Goal: Information Seeking & Learning: Check status

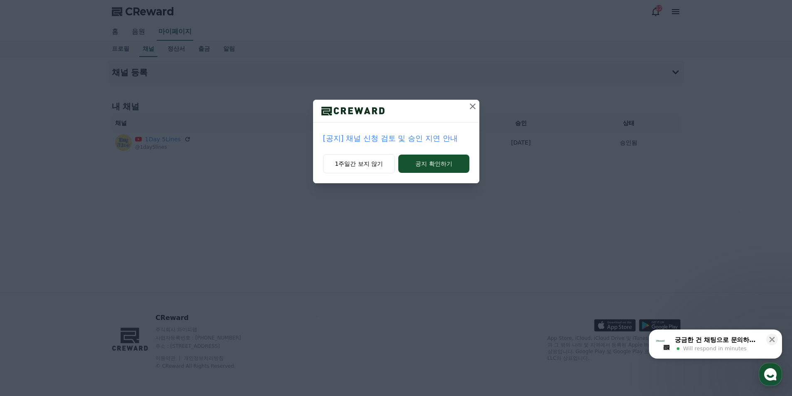
click at [369, 140] on p "[공지] 채널 신청 검토 및 승인 지연 안내" at bounding box center [396, 139] width 146 height 12
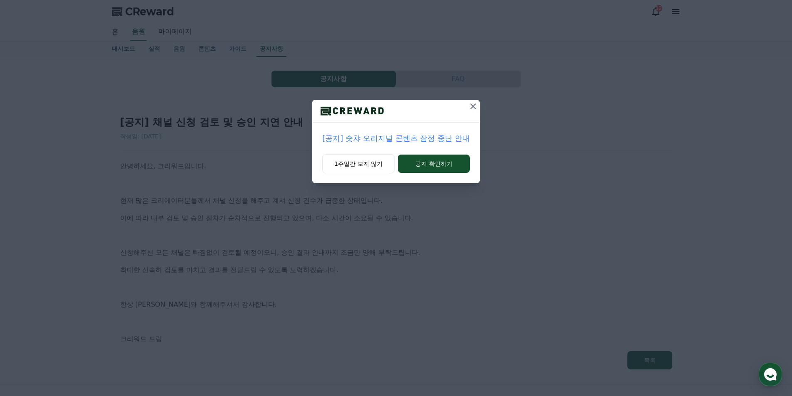
click at [470, 108] on icon at bounding box center [473, 106] width 10 height 10
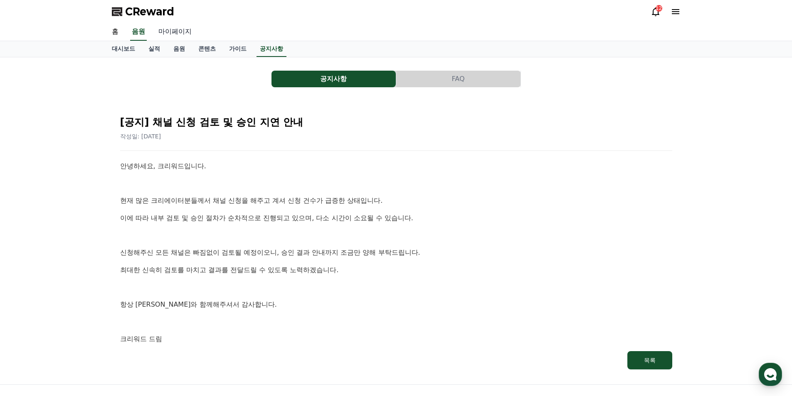
click at [167, 33] on link "마이페이지" at bounding box center [175, 31] width 47 height 17
select select "**********"
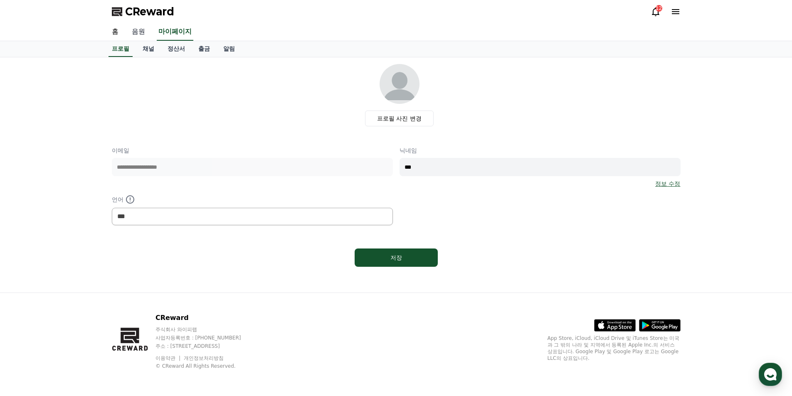
click at [140, 35] on link "음원" at bounding box center [138, 31] width 27 height 17
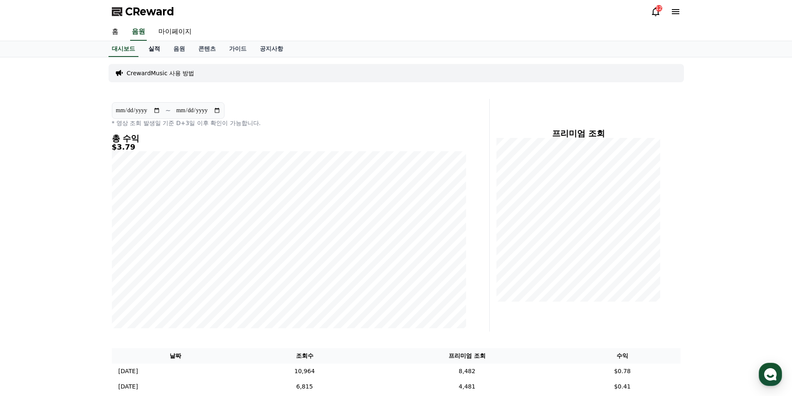
click at [150, 49] on link "실적" at bounding box center [154, 49] width 25 height 16
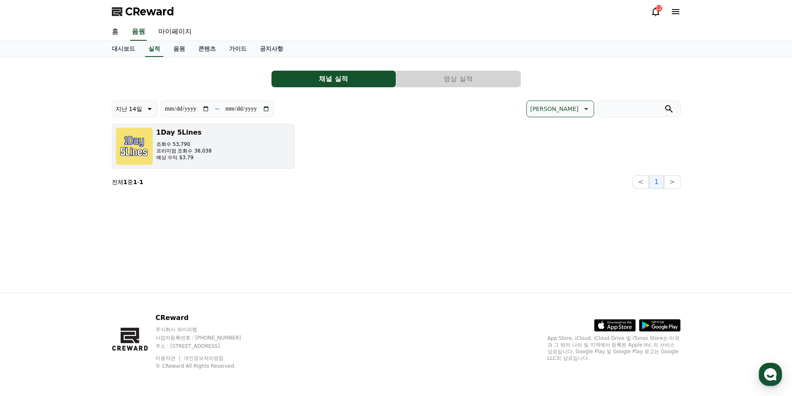
click at [212, 150] on button "1Day 5Lines 조회수 53,790 프리미엄 조회수 38,038 예상 수익 $3.79" at bounding box center [203, 146] width 183 height 45
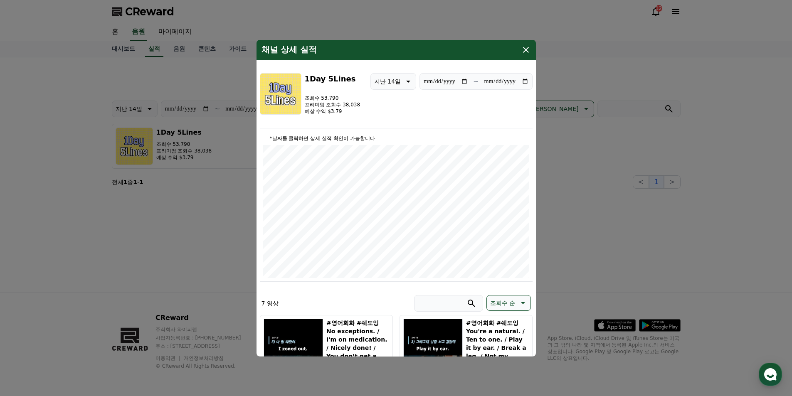
drag, startPoint x: 529, startPoint y: 48, endPoint x: 389, endPoint y: 71, distance: 141.9
click at [528, 48] on icon "modal" at bounding box center [526, 49] width 10 height 10
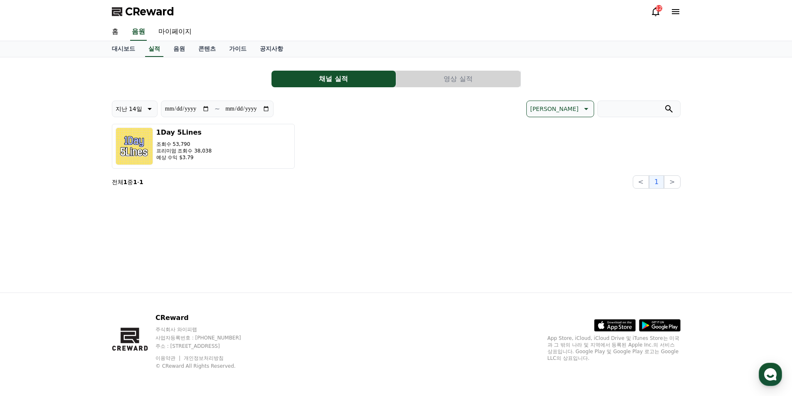
click at [464, 80] on button "영상 실적" at bounding box center [458, 79] width 124 height 17
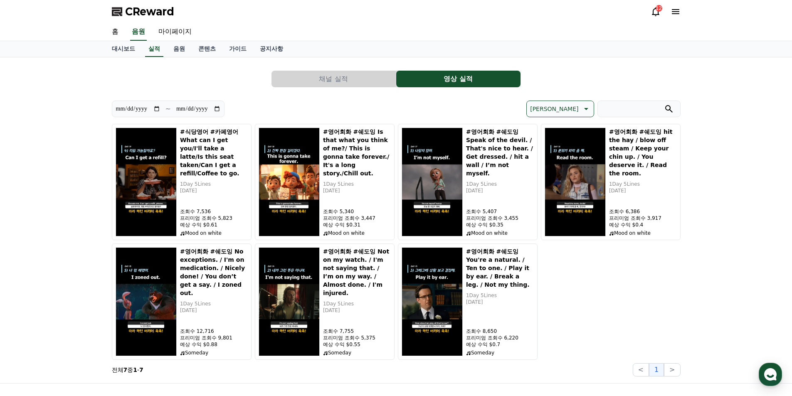
click at [656, 10] on div "12" at bounding box center [658, 8] width 7 height 7
